Goal: Task Accomplishment & Management: Use online tool/utility

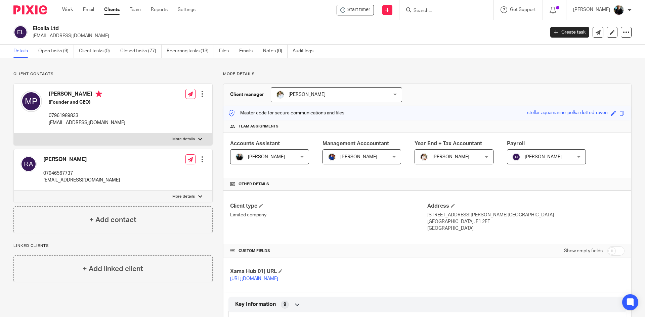
click at [430, 10] on input "Search" at bounding box center [443, 11] width 60 height 6
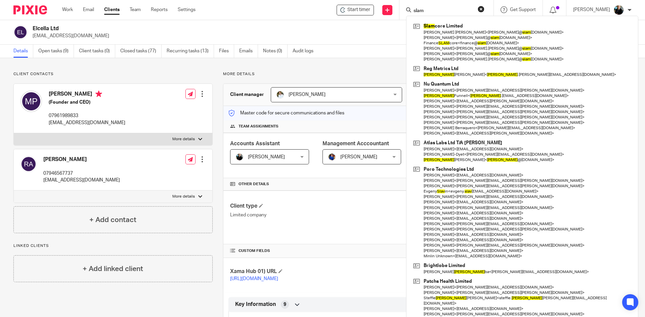
type input "slam"
click at [349, 40] on div "Elcella Ltd madusha@elcella.com Create task Update from Companies House Export …" at bounding box center [322, 32] width 645 height 25
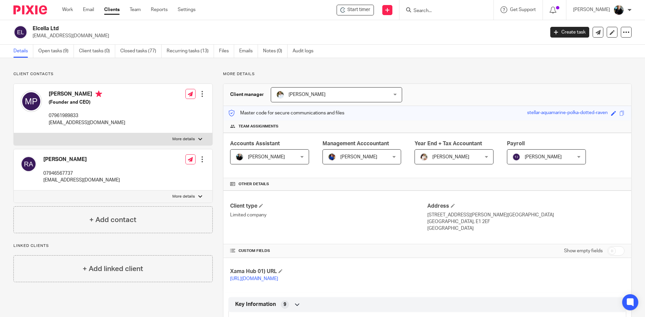
click at [433, 46] on div "Details Open tasks (9) Client tasks (0) Closed tasks (77) Recurring tasks (13) …" at bounding box center [322, 51] width 645 height 13
click at [434, 10] on input "Search" at bounding box center [443, 11] width 60 height 6
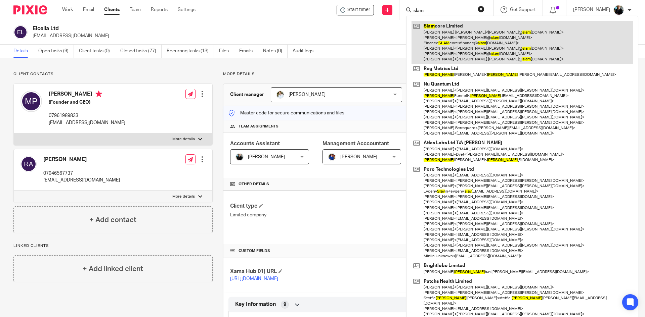
type input "slam"
click at [449, 46] on link at bounding box center [521, 42] width 221 height 43
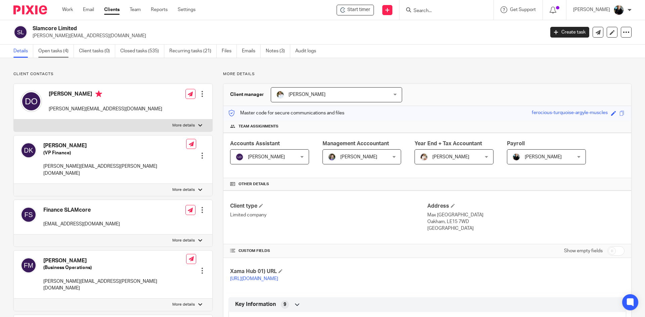
click at [59, 50] on link "Open tasks (4)" at bounding box center [56, 51] width 36 height 13
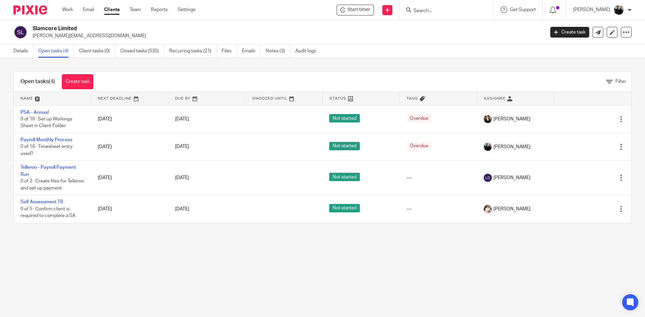
click at [441, 12] on input "Search" at bounding box center [443, 11] width 60 height 6
click at [440, 12] on input "Search" at bounding box center [443, 11] width 60 height 6
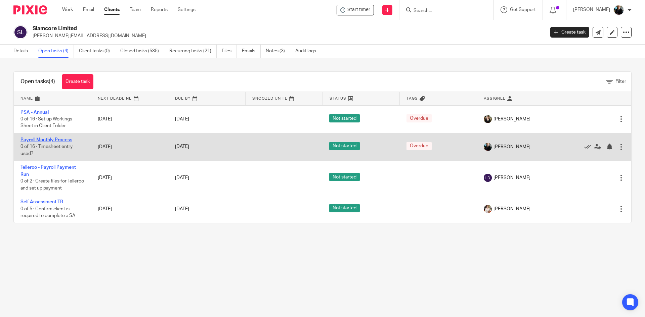
click at [39, 138] on link "Payroll Monthly Process" at bounding box center [46, 140] width 52 height 5
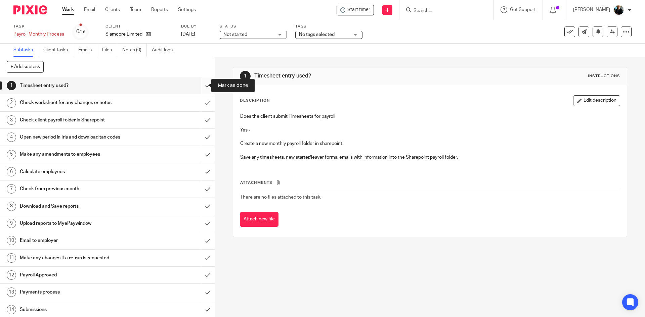
click at [199, 88] on input "submit" at bounding box center [107, 85] width 215 height 17
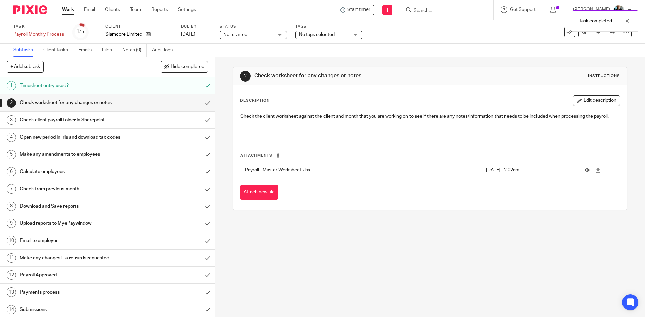
drag, startPoint x: 0, startPoint y: 0, endPoint x: 254, endPoint y: 29, distance: 255.5
click at [254, 29] on label "Status" at bounding box center [253, 26] width 67 height 5
click at [253, 32] on span "Not started" at bounding box center [248, 34] width 50 height 7
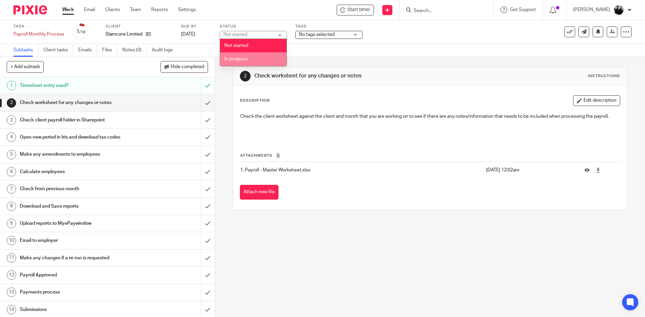
click at [239, 62] on li "In progress" at bounding box center [253, 59] width 67 height 14
click at [438, 10] on input "Search" at bounding box center [443, 11] width 60 height 6
click at [446, 10] on input "Search" at bounding box center [443, 11] width 60 height 6
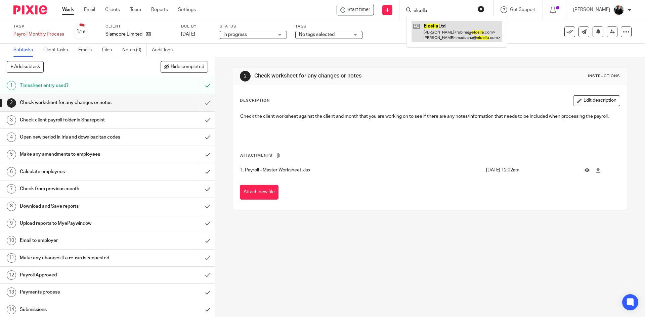
type input "elcella"
click at [434, 36] on link at bounding box center [456, 31] width 90 height 21
click at [433, 36] on link at bounding box center [456, 31] width 90 height 21
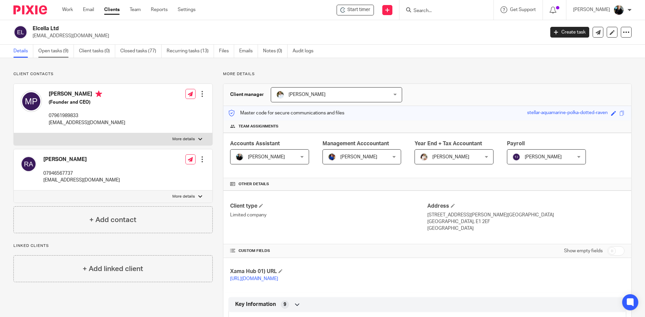
click at [53, 49] on link "Open tasks (9)" at bounding box center [56, 51] width 36 height 13
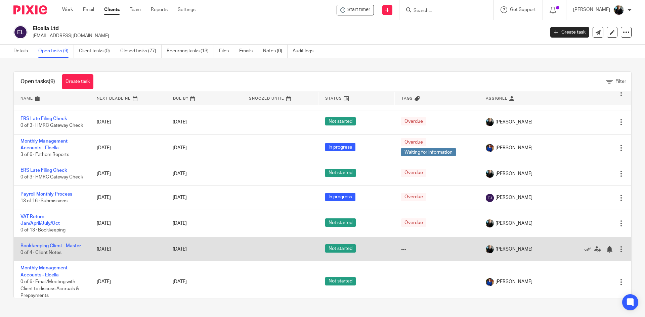
scroll to position [80, 0]
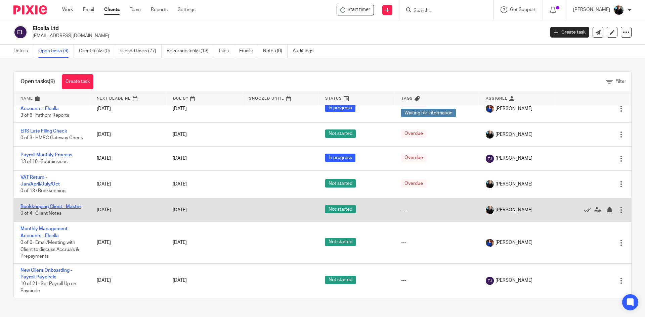
click at [33, 205] on link "Bookkeeping Client - Master" at bounding box center [50, 207] width 60 height 5
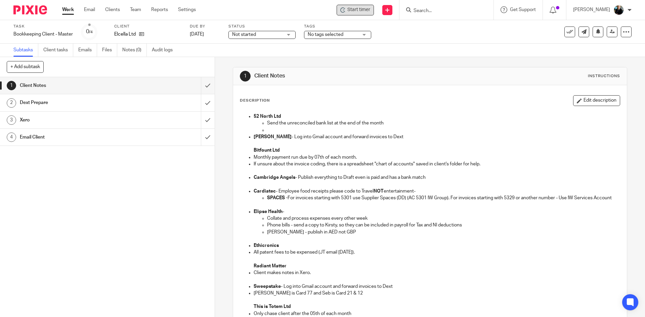
click at [355, 10] on span "Start timer" at bounding box center [358, 9] width 23 height 7
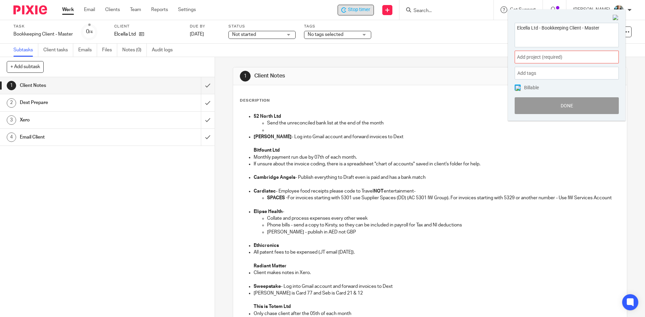
click at [547, 55] on span "Add project (required) :" at bounding box center [559, 57] width 85 height 7
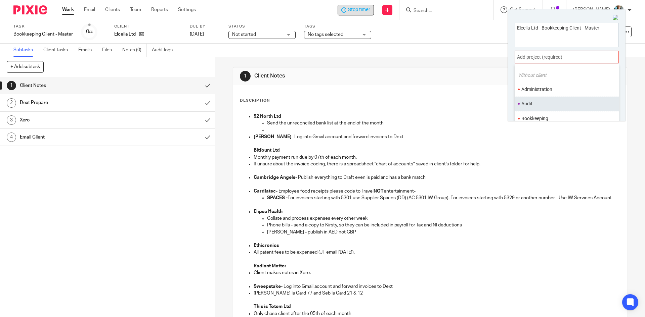
scroll to position [34, 0]
click at [546, 100] on li "Bookkeeping" at bounding box center [565, 102] width 88 height 7
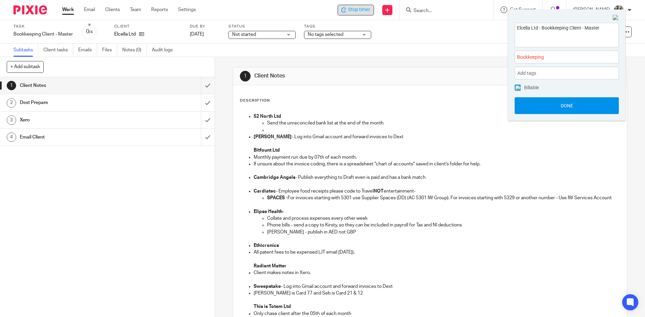
click at [553, 110] on button "Done" at bounding box center [567, 105] width 104 height 17
